Goal: Understand process/instructions: Learn how to perform a task or action

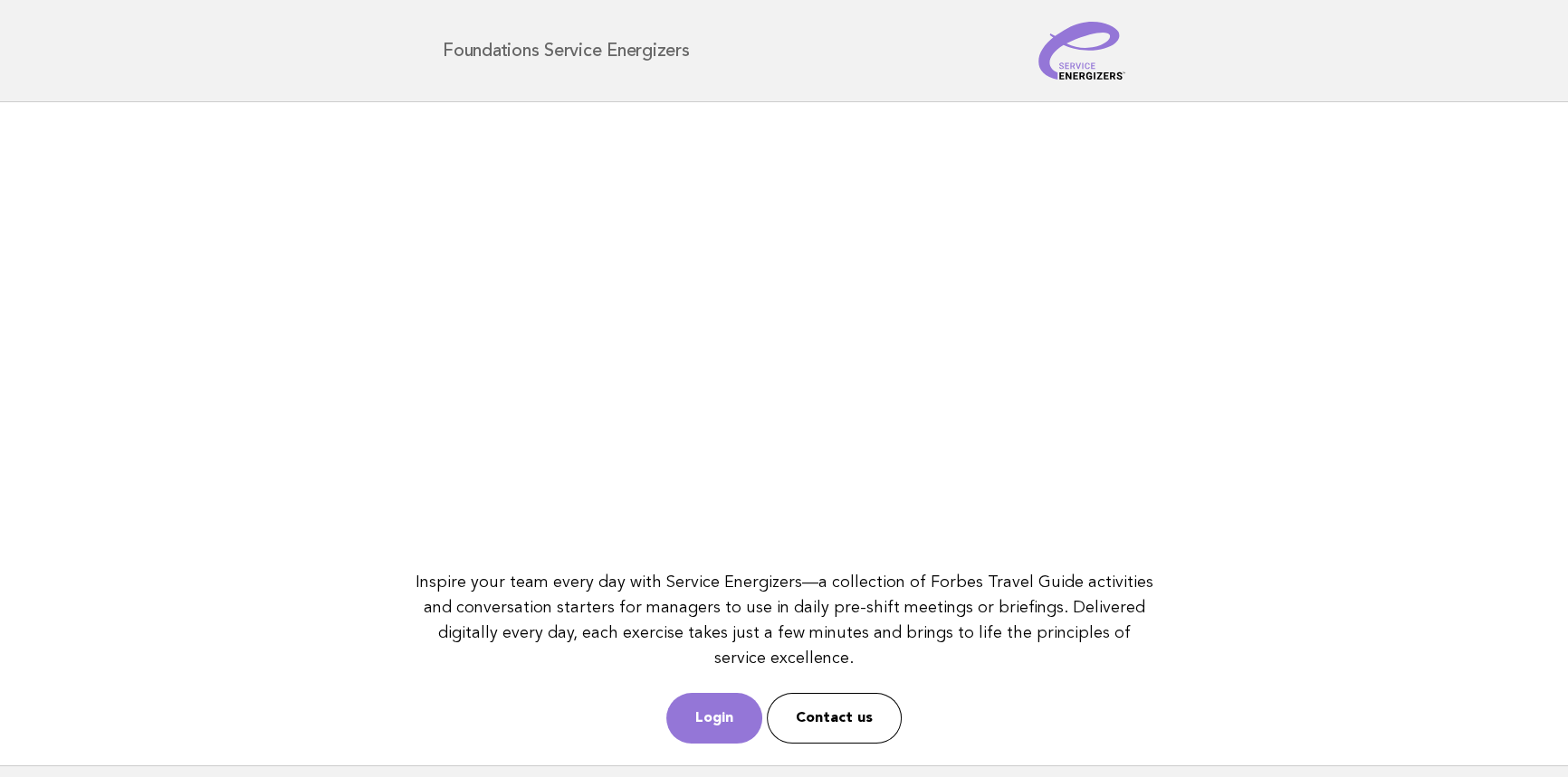
drag, startPoint x: 217, startPoint y: 258, endPoint x: 386, endPoint y: 238, distance: 170.2
click at [217, 258] on main "Inspire your team every day with Service Energizers—a collection of Forbes Trav…" at bounding box center [784, 434] width 1568 height 663
click at [742, 697] on link "Login" at bounding box center [715, 718] width 96 height 51
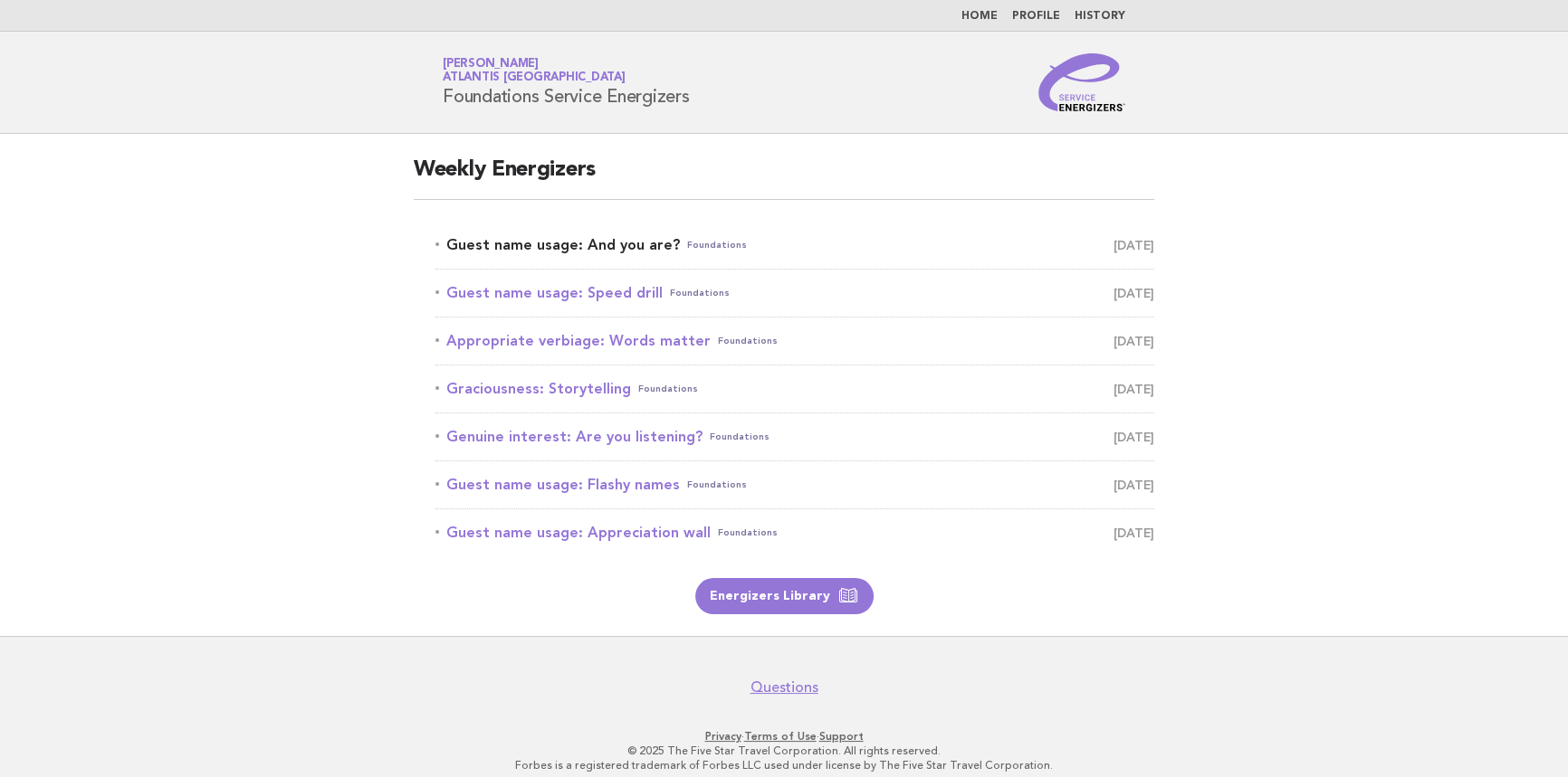
click at [602, 248] on link "Guest name usage: And you are? Foundations August 12" at bounding box center [795, 246] width 718 height 25
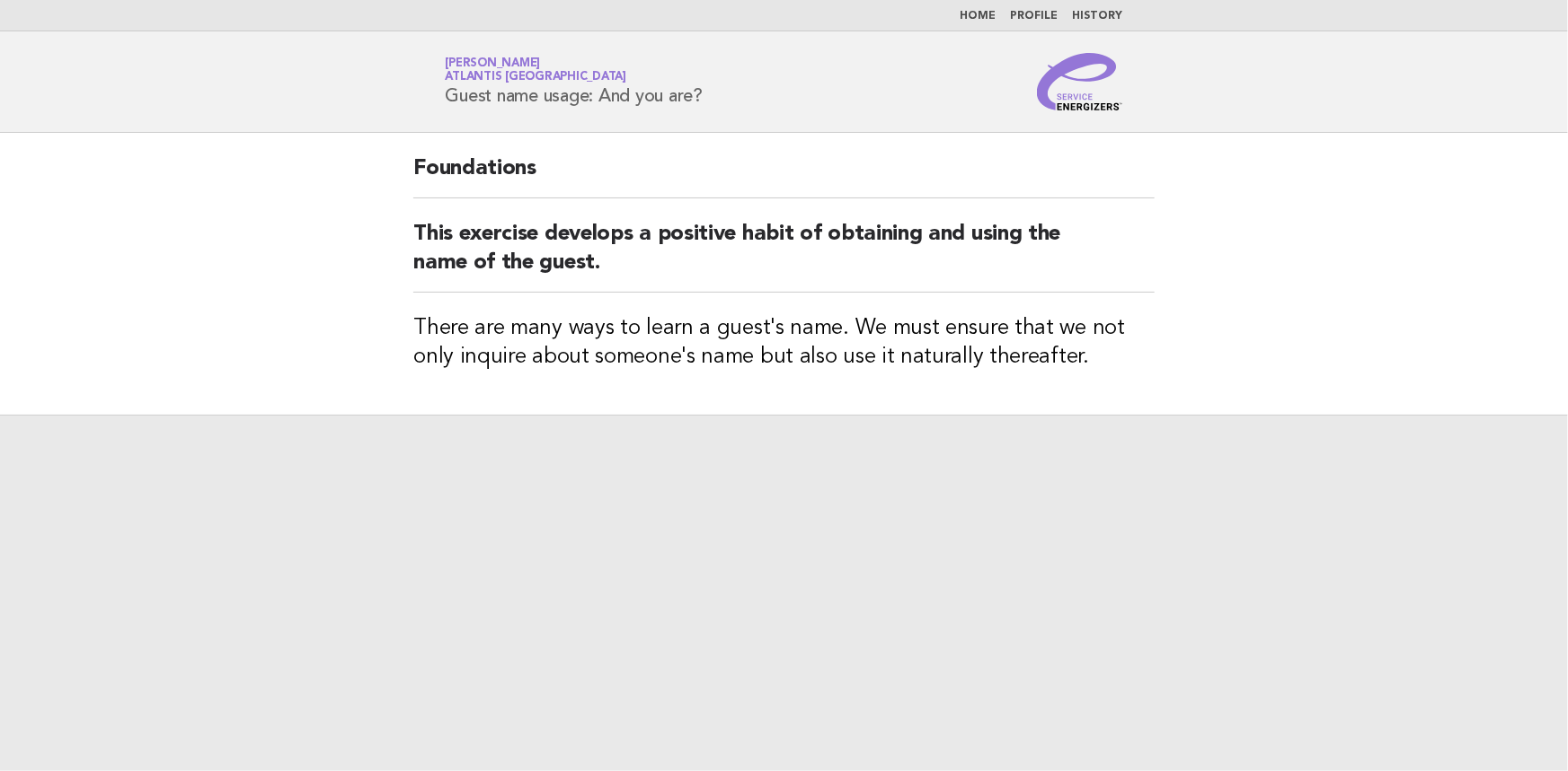
click at [874, 116] on header "Service Energizers [PERSON_NAME] Atlantis [GEOGRAPHIC_DATA] Guest name usage: A…" at bounding box center [784, 82] width 1568 height 102
drag, startPoint x: 407, startPoint y: 515, endPoint x: 656, endPoint y: 577, distance: 256.6
click at [407, 515] on div at bounding box center [784, 592] width 1568 height 356
click at [541, 575] on div at bounding box center [784, 592] width 1568 height 356
click at [792, 518] on div at bounding box center [784, 592] width 1568 height 356
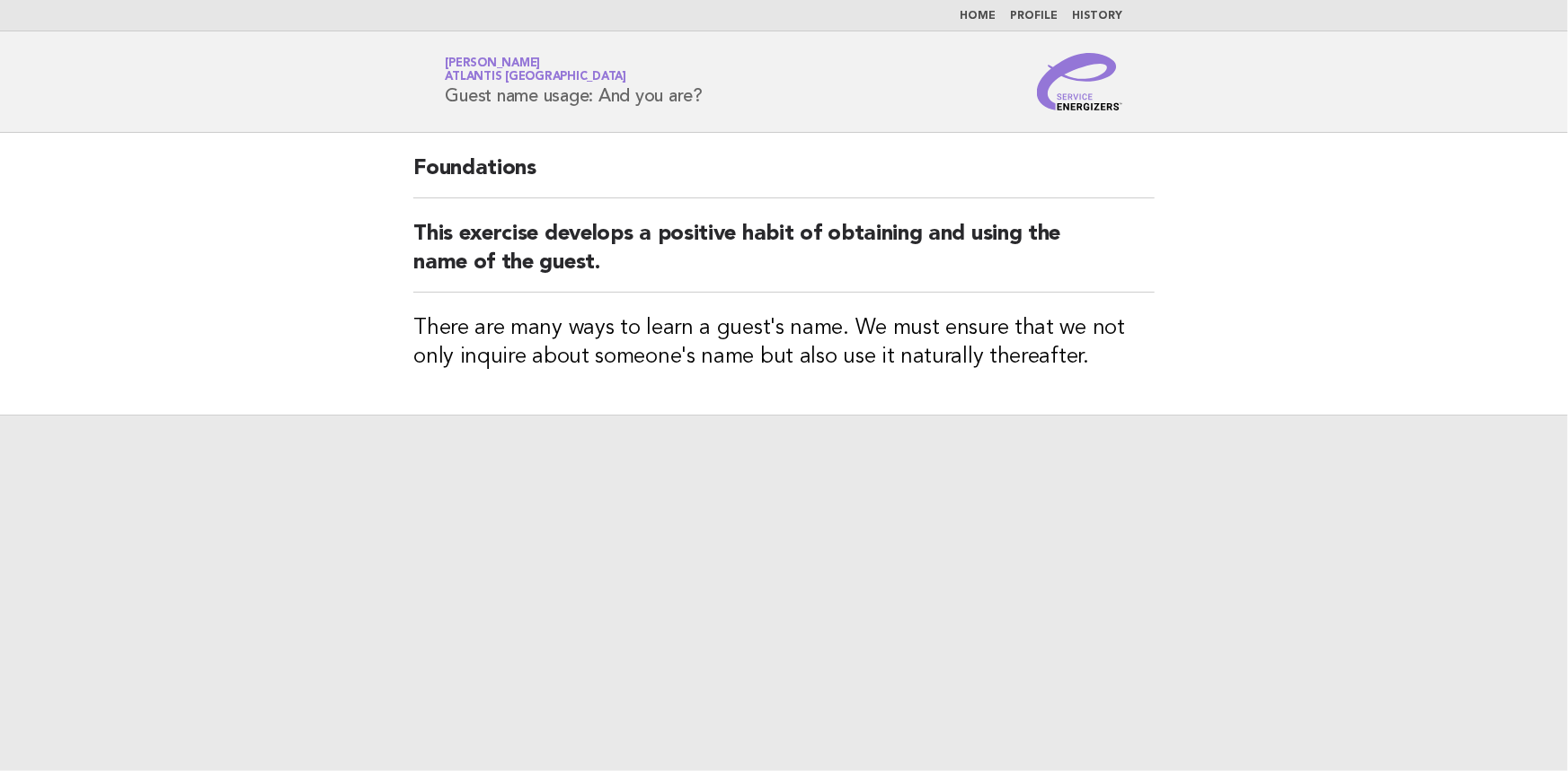
click at [671, 419] on div at bounding box center [784, 592] width 1568 height 356
click at [457, 303] on div "Foundations This exercise develops a positive habit of obtaining and using the …" at bounding box center [783, 274] width 784 height 282
click at [649, 498] on div at bounding box center [784, 592] width 1568 height 356
click at [752, 525] on div at bounding box center [784, 592] width 1568 height 356
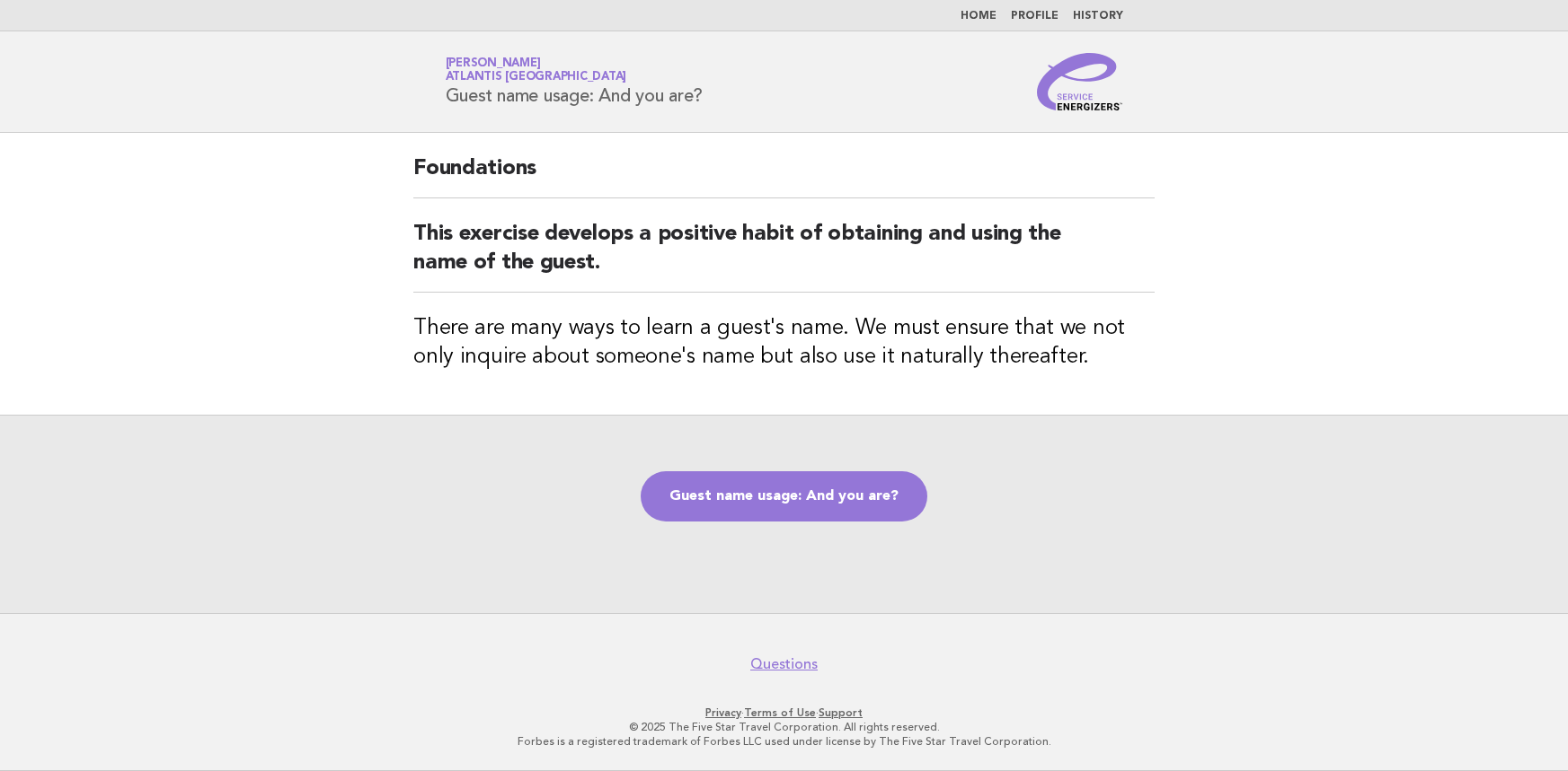
click at [799, 509] on link "Guest name usage: And you are?" at bounding box center [783, 497] width 287 height 50
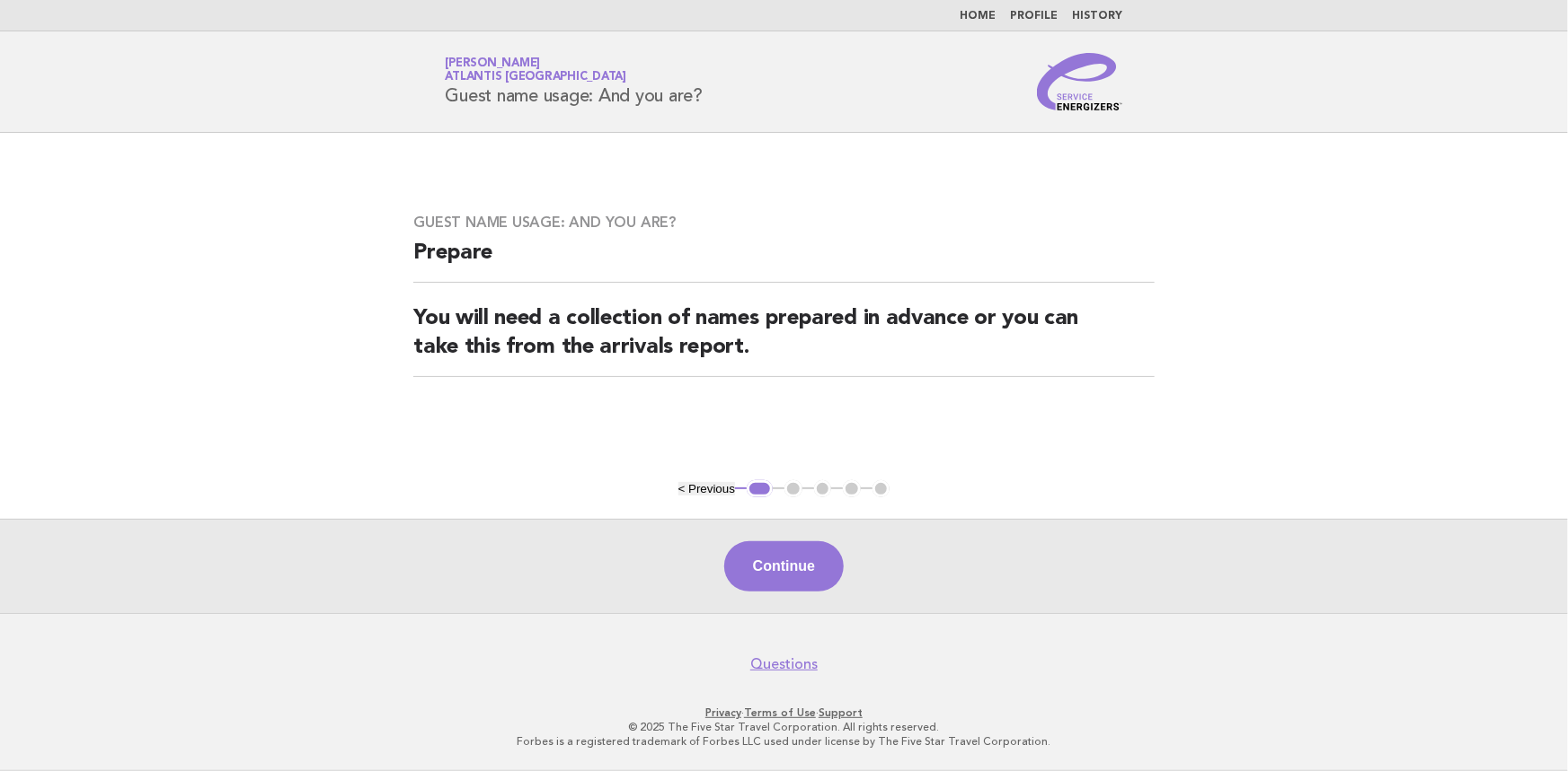
click at [1292, 428] on main "Guest name usage: And you are? Prepare You will need a collection of names prep…" at bounding box center [784, 373] width 1568 height 481
drag, startPoint x: 386, startPoint y: 424, endPoint x: 556, endPoint y: 458, distance: 173.4
click at [386, 424] on main "Guest name usage: And you are? Prepare You will need a collection of names prep…" at bounding box center [784, 373] width 1568 height 481
click at [835, 553] on button "Continue" at bounding box center [783, 567] width 119 height 50
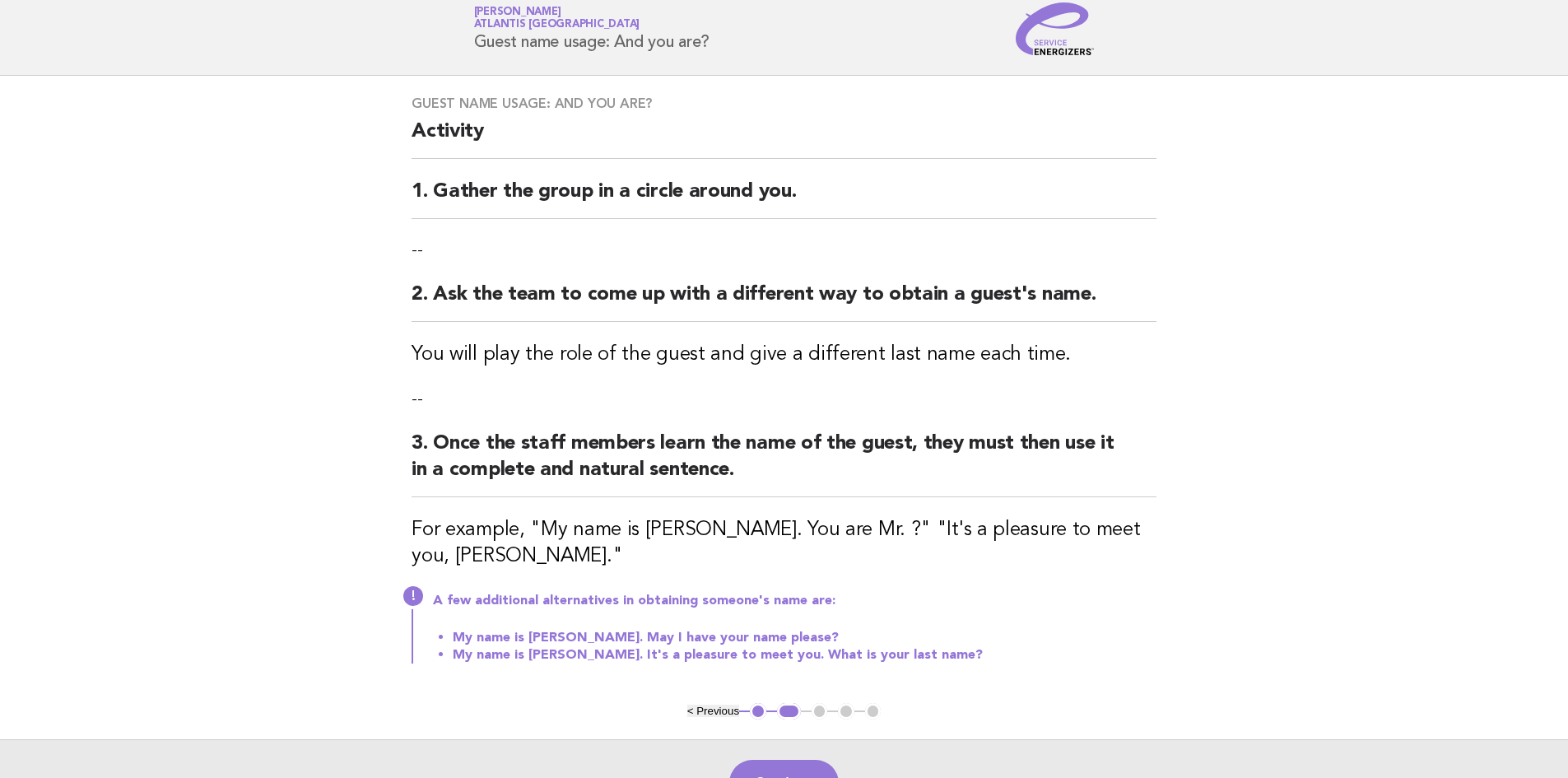
scroll to position [82, 0]
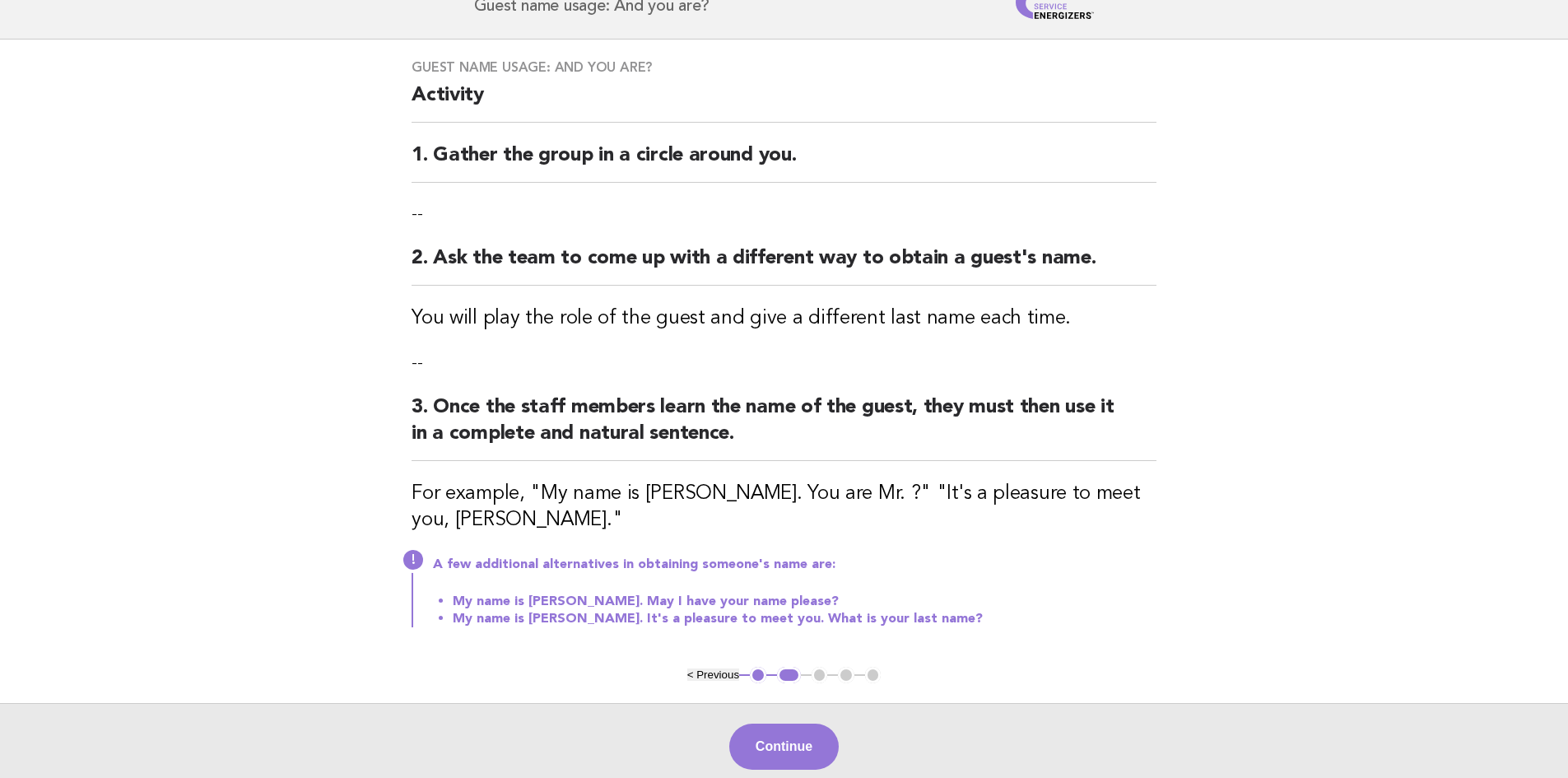
click at [76, 520] on main "Guest name usage: And you are? Activity 1. Gather the group in a circle around …" at bounding box center [784, 414] width 1568 height 750
click at [790, 707] on button "Continue" at bounding box center [783, 747] width 109 height 46
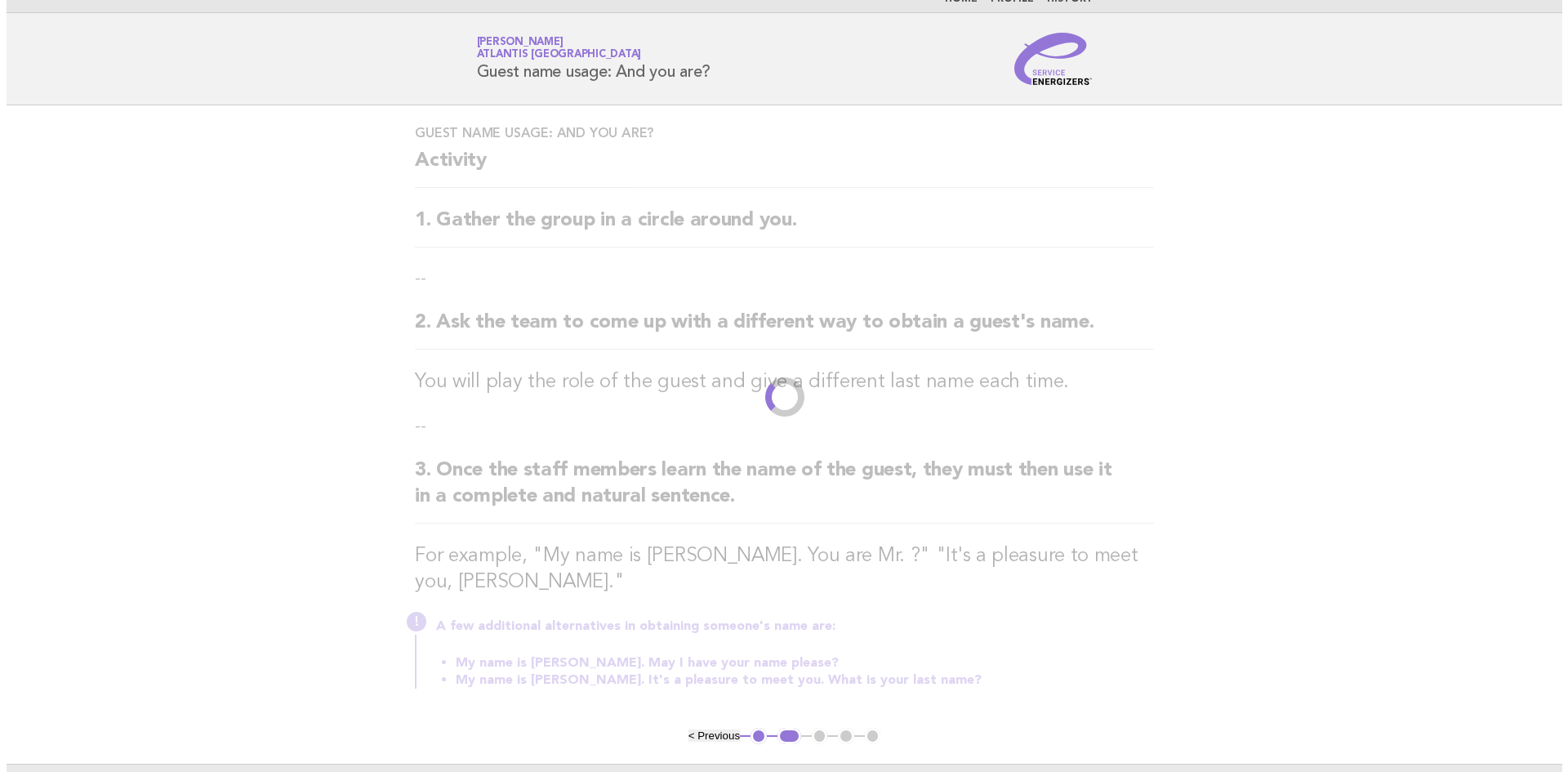
scroll to position [0, 0]
